Goal: Task Accomplishment & Management: Use online tool/utility

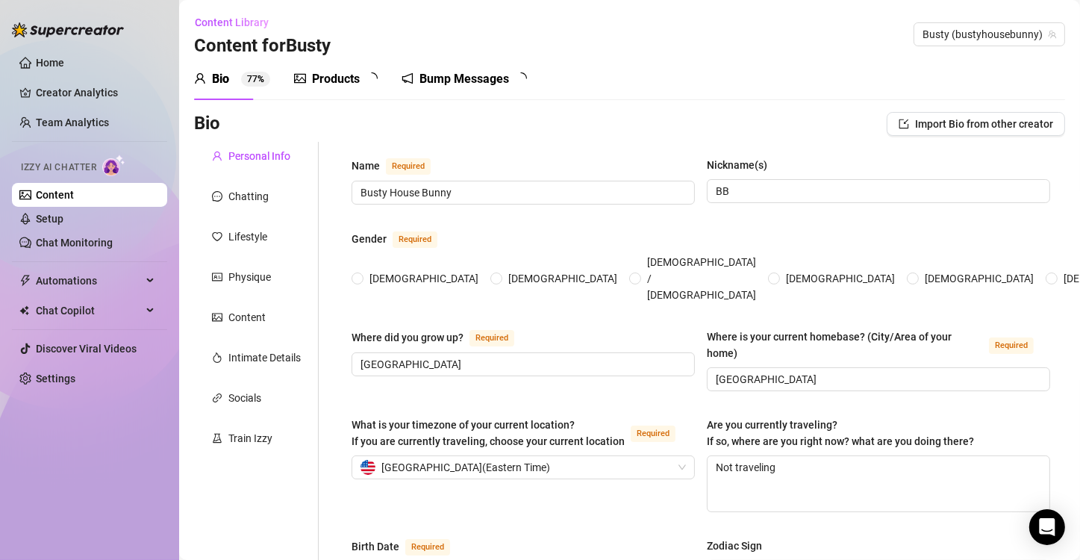
radio input "true"
type input "[DATE]"
click at [427, 82] on div "Bump Messages 1 0" at bounding box center [480, 79] width 136 height 18
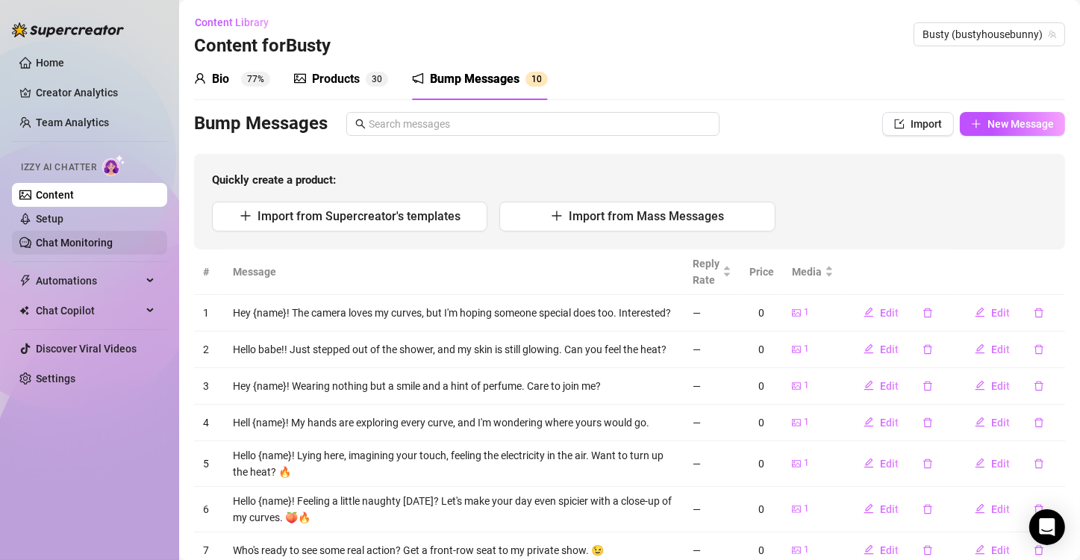
click at [111, 249] on link "Chat Monitoring" at bounding box center [74, 243] width 77 height 12
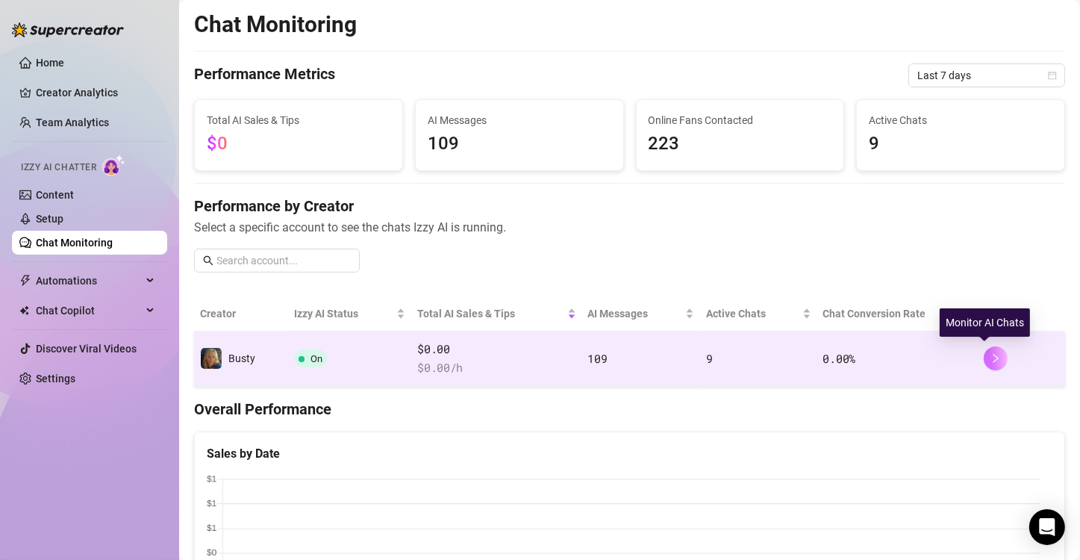
click at [991, 359] on icon "right" at bounding box center [996, 358] width 10 height 10
